Goal: Complete application form

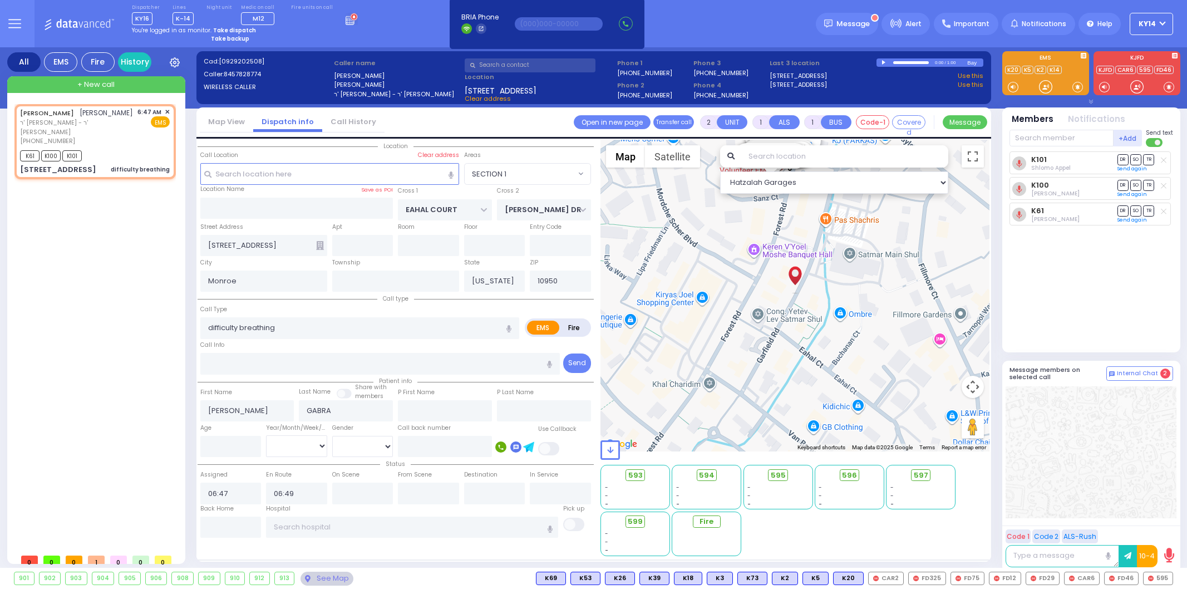
select select "SECTION 1"
select select
